Goal: Task Accomplishment & Management: Manage account settings

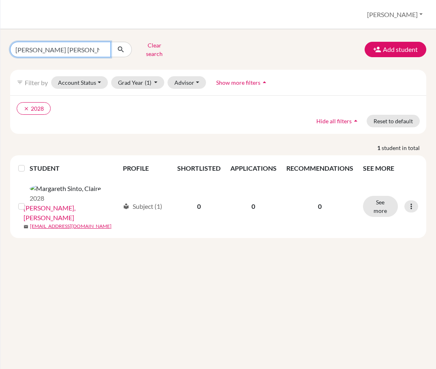
click at [67, 51] on input "[PERSON_NAME] [PERSON_NAME]" at bounding box center [60, 49] width 101 height 15
type input "[PERSON_NAME]"
click at [103, 50] on input "[PERSON_NAME]" at bounding box center [60, 49] width 101 height 15
click at [103, 43] on input "[PERSON_NAME]" at bounding box center [60, 49] width 101 height 15
click at [103, 47] on input "[PERSON_NAME]" at bounding box center [60, 49] width 101 height 15
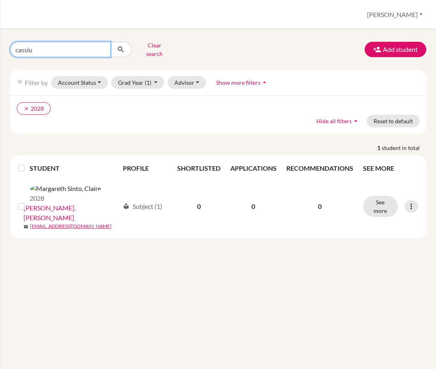
type input "[PERSON_NAME]"
click button "submit" at bounding box center [120, 49] width 21 height 15
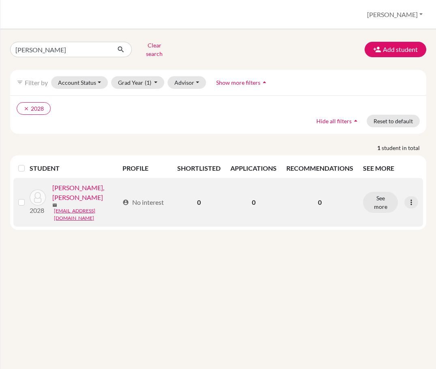
click at [87, 202] on link "Frederico Prasetya, Cassius" at bounding box center [85, 192] width 67 height 19
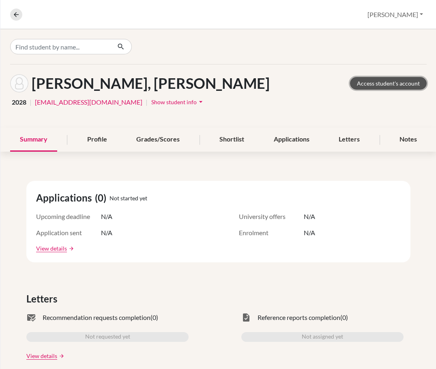
click at [372, 86] on link "Access student's account" at bounding box center [388, 83] width 77 height 13
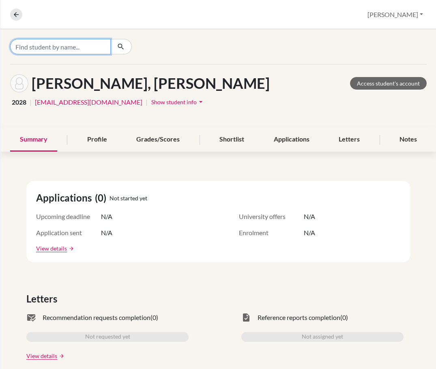
click at [39, 46] on input "Find student by name..." at bounding box center [60, 46] width 101 height 15
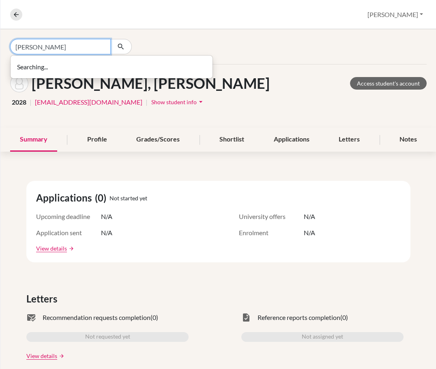
type input "davin alvaro"
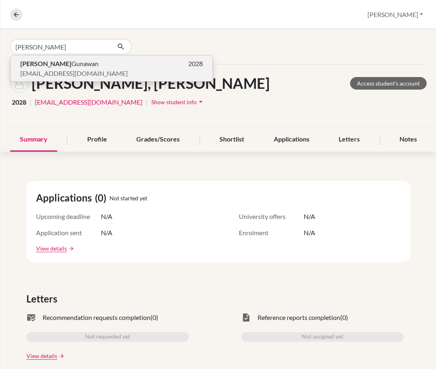
click at [52, 61] on b "Davin Alvaro" at bounding box center [45, 64] width 51 height 8
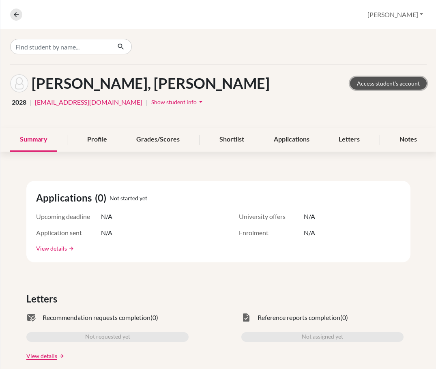
click at [376, 82] on link "Access student's account" at bounding box center [388, 83] width 77 height 13
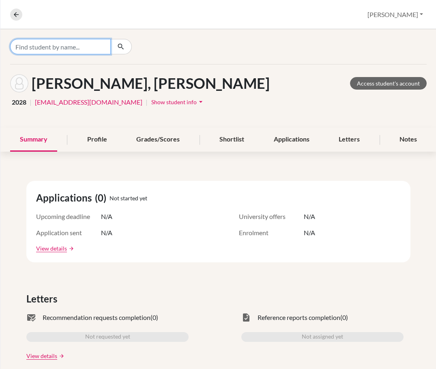
click at [71, 48] on input "Find student by name..." at bounding box center [60, 46] width 101 height 15
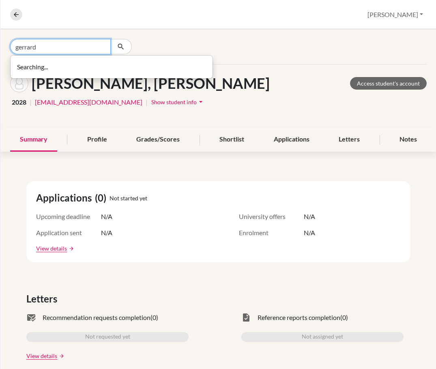
type input "gerrard"
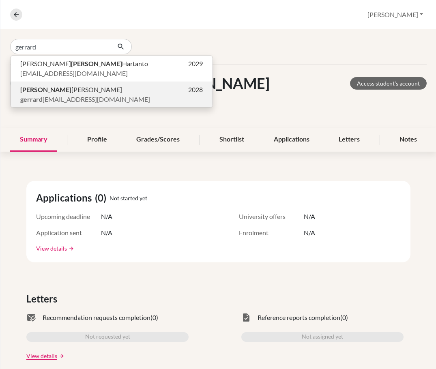
click at [65, 88] on span "Gerrard Mitchell Yuwono" at bounding box center [71, 90] width 102 height 10
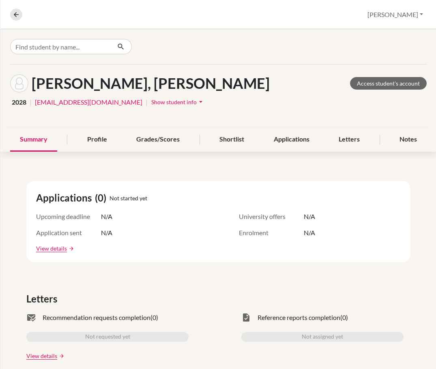
click at [354, 73] on div "Mitchell Yuwono, Gerrard Access student's account 2028 | gerrardyuwono@sekolahc…" at bounding box center [218, 95] width 436 height 63
click at [356, 82] on link "Access student's account" at bounding box center [388, 83] width 77 height 13
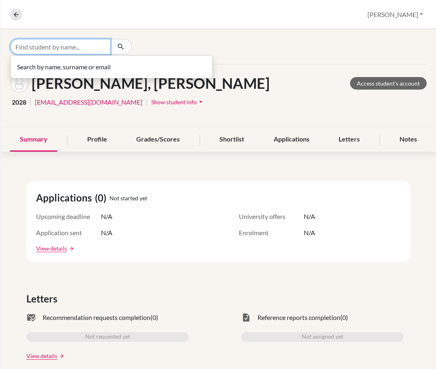
click at [69, 42] on input "Find student by name..." at bounding box center [60, 46] width 101 height 15
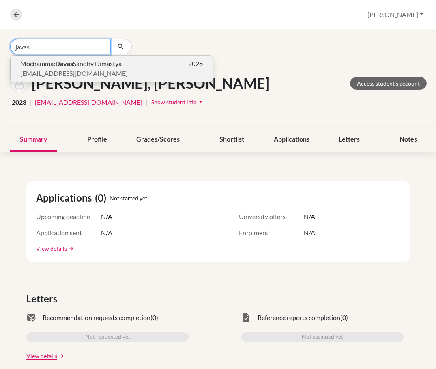
type input "javas"
click at [84, 67] on span "Mochammad Javas Sandhy Dimastya" at bounding box center [70, 64] width 101 height 10
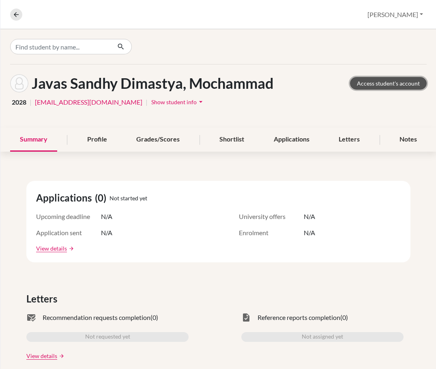
click at [354, 84] on link "Access student's account" at bounding box center [388, 83] width 77 height 13
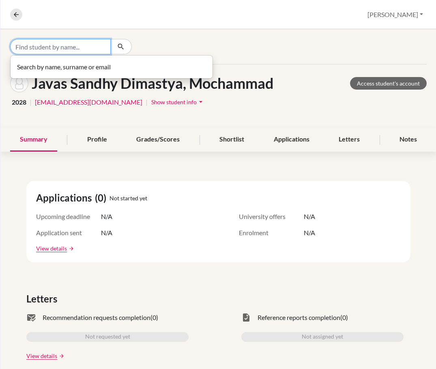
click at [63, 49] on input "Find student by name..." at bounding box center [60, 46] width 101 height 15
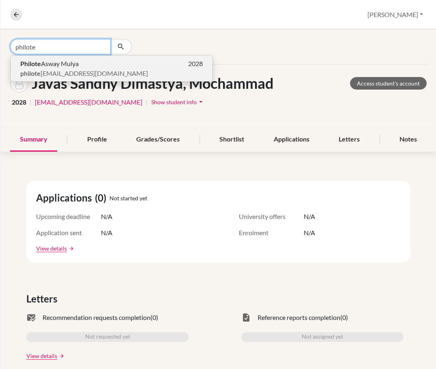
type input "philote"
click at [97, 81] on button "Philote Asway Mulya 2028 philote [EMAIL_ADDRESS][DOMAIN_NAME]" at bounding box center [112, 69] width 202 height 26
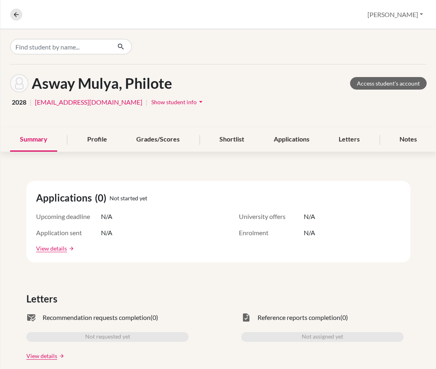
click at [396, 91] on div "Asway Mulya, Philote Access student's account" at bounding box center [218, 83] width 417 height 18
click at [391, 82] on link "Access student's account" at bounding box center [388, 83] width 77 height 13
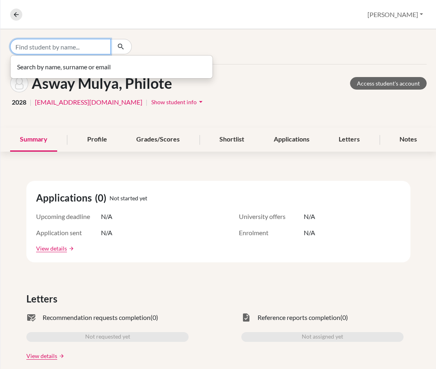
click at [66, 49] on input "Find student by name..." at bounding box center [60, 46] width 101 height 15
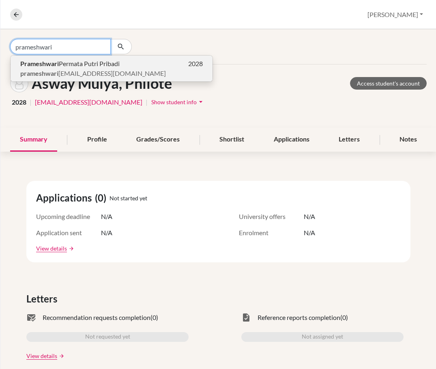
type input "prameshwari"
click at [92, 60] on span "Prameshwari Permata Putri Pribadi" at bounding box center [69, 64] width 99 height 10
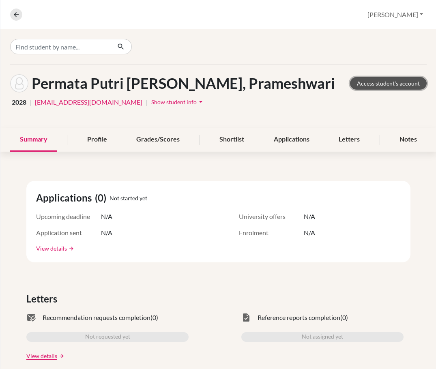
click at [368, 86] on link "Access student's account" at bounding box center [388, 83] width 77 height 13
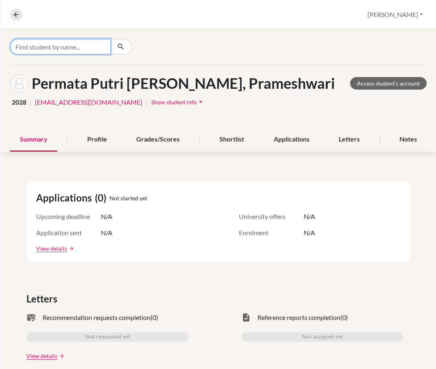
click at [69, 49] on input "Find student by name..." at bounding box center [60, 46] width 101 height 15
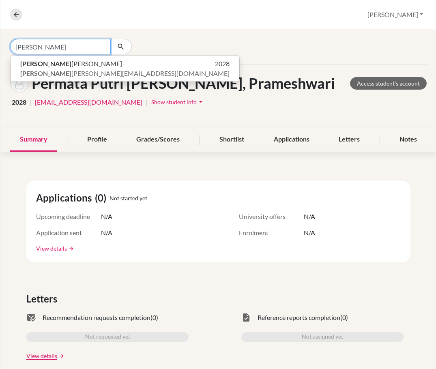
type input "[PERSON_NAME]"
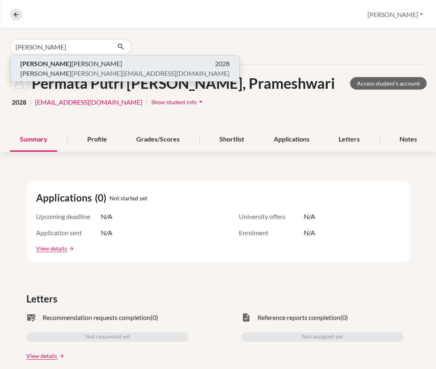
click at [69, 58] on button "[PERSON_NAME] 2028 jolynn [EMAIL_ADDRESS][DOMAIN_NAME]" at bounding box center [125, 69] width 229 height 26
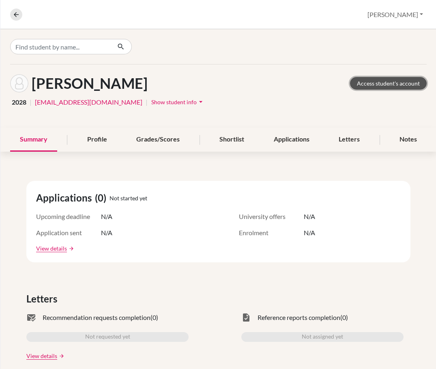
click at [359, 79] on link "Access student's account" at bounding box center [388, 83] width 77 height 13
